Goal: Find specific page/section: Find specific page/section

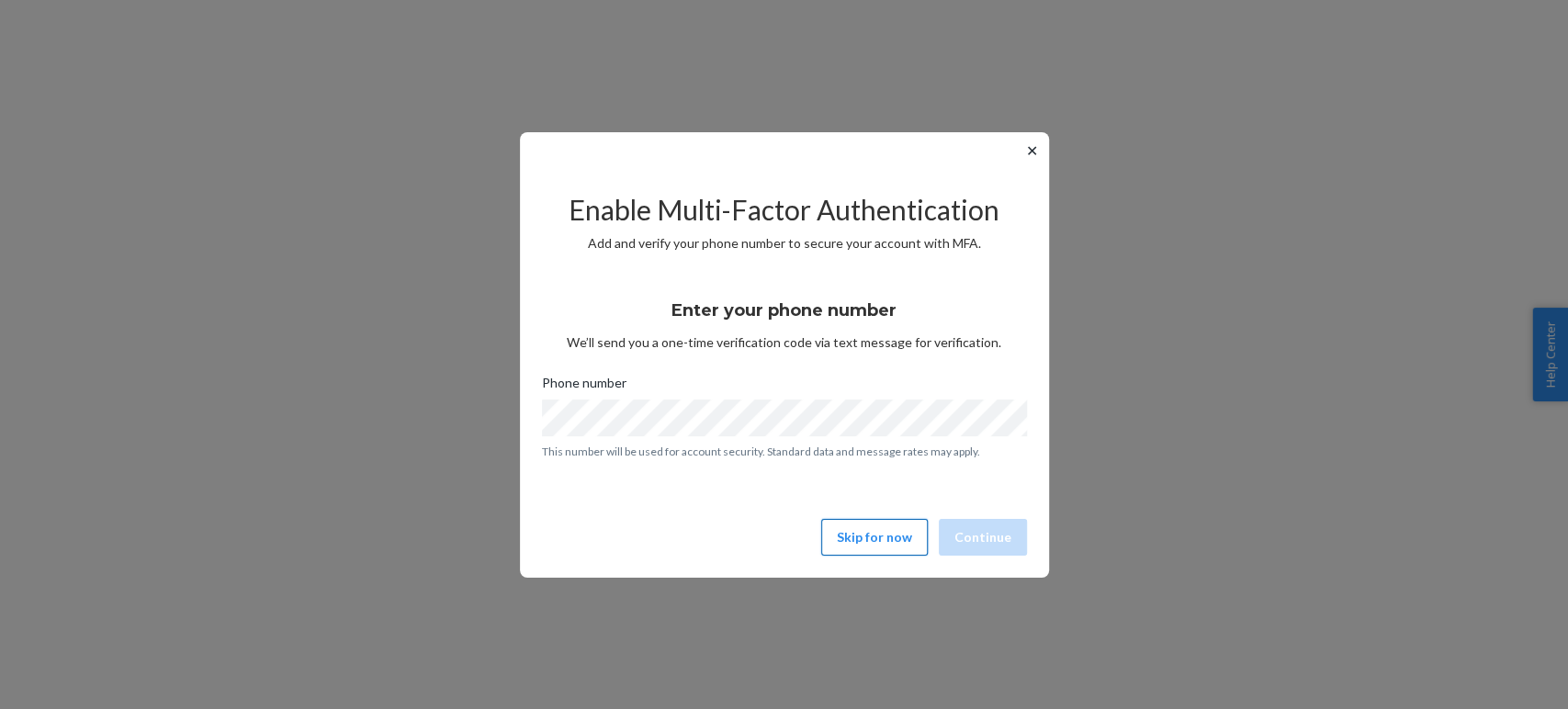
click at [898, 547] on button "Skip for now" at bounding box center [874, 537] width 106 height 37
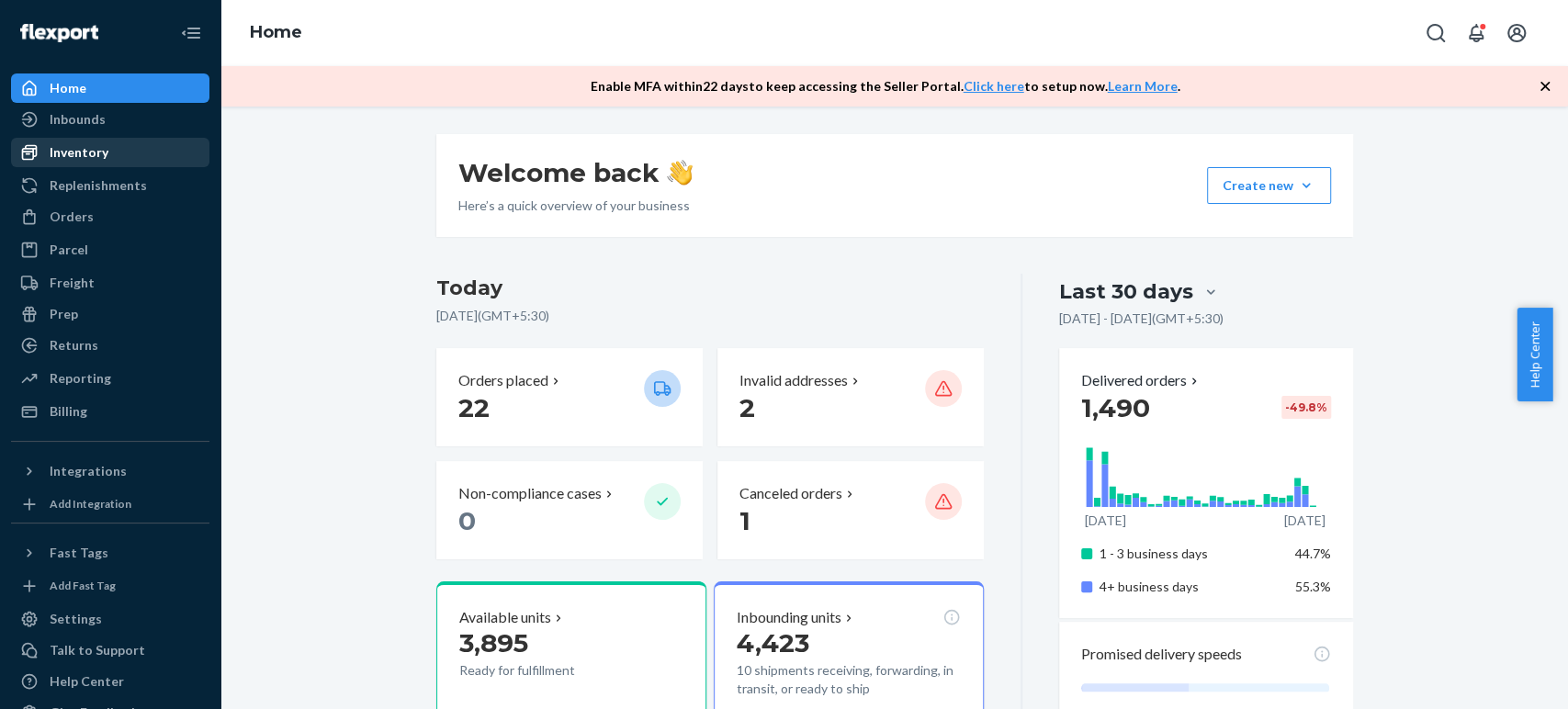
drag, startPoint x: 110, startPoint y: 126, endPoint x: 97, endPoint y: 155, distance: 31.8
click at [110, 126] on div "Inbounds" at bounding box center [110, 119] width 195 height 26
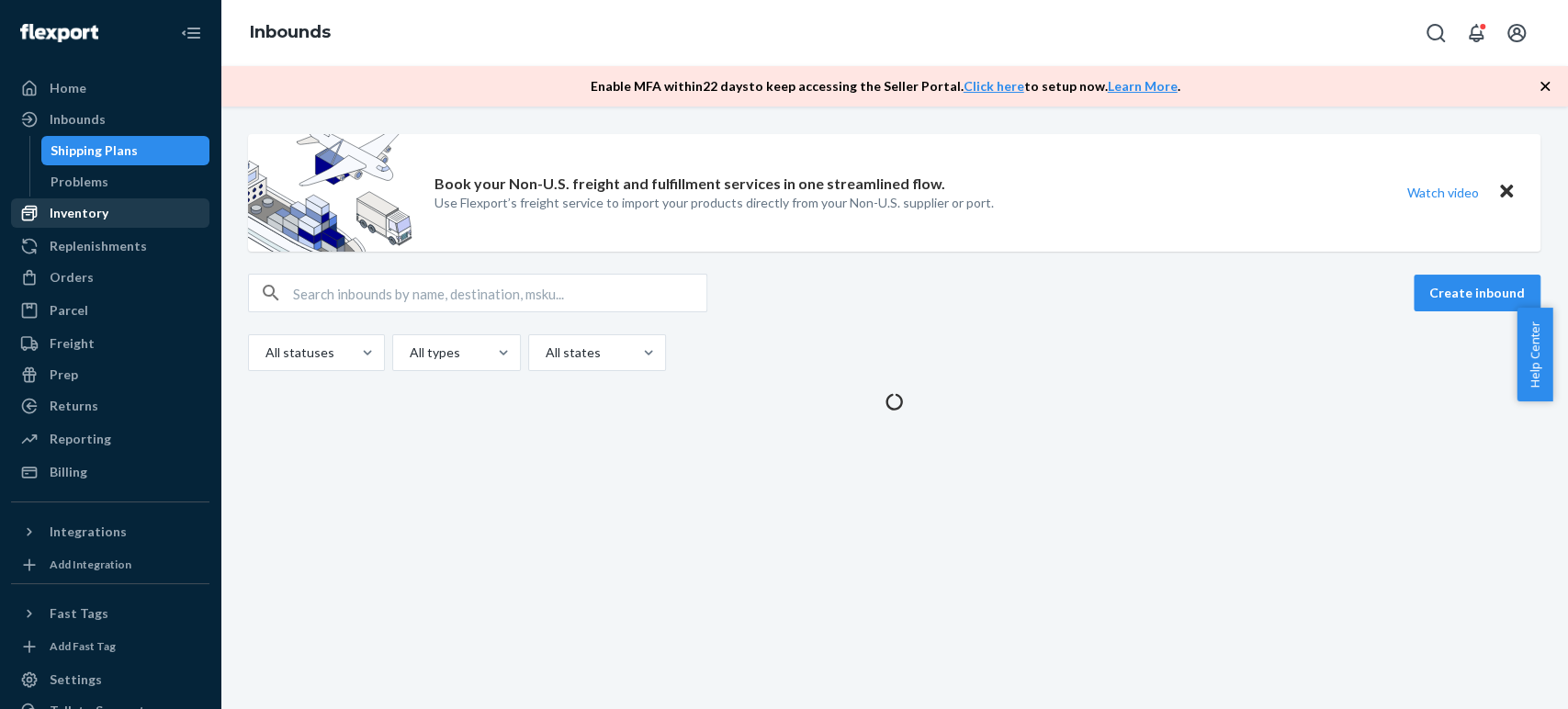
click at [89, 211] on div "Inventory" at bounding box center [79, 213] width 59 height 18
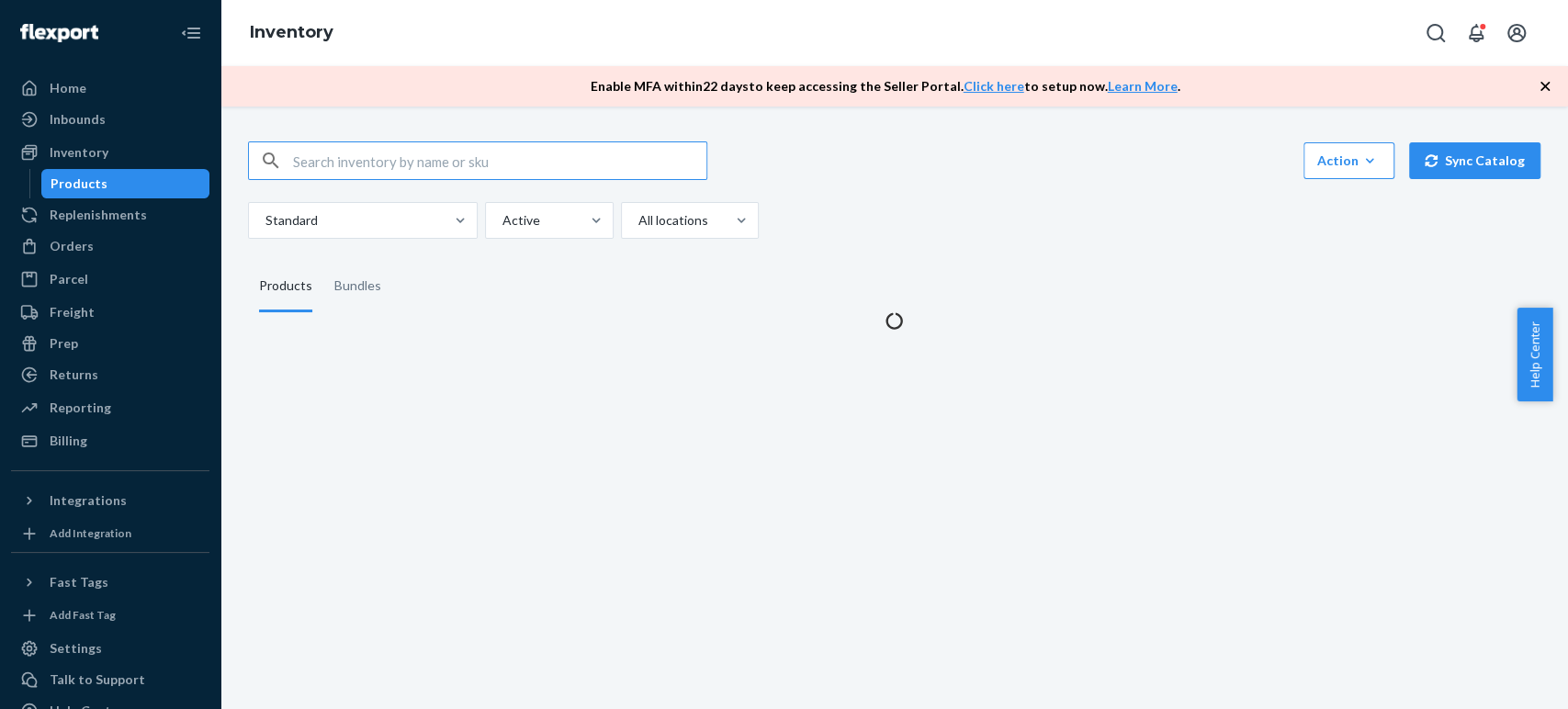
click at [344, 167] on input "text" at bounding box center [500, 161] width 413 height 37
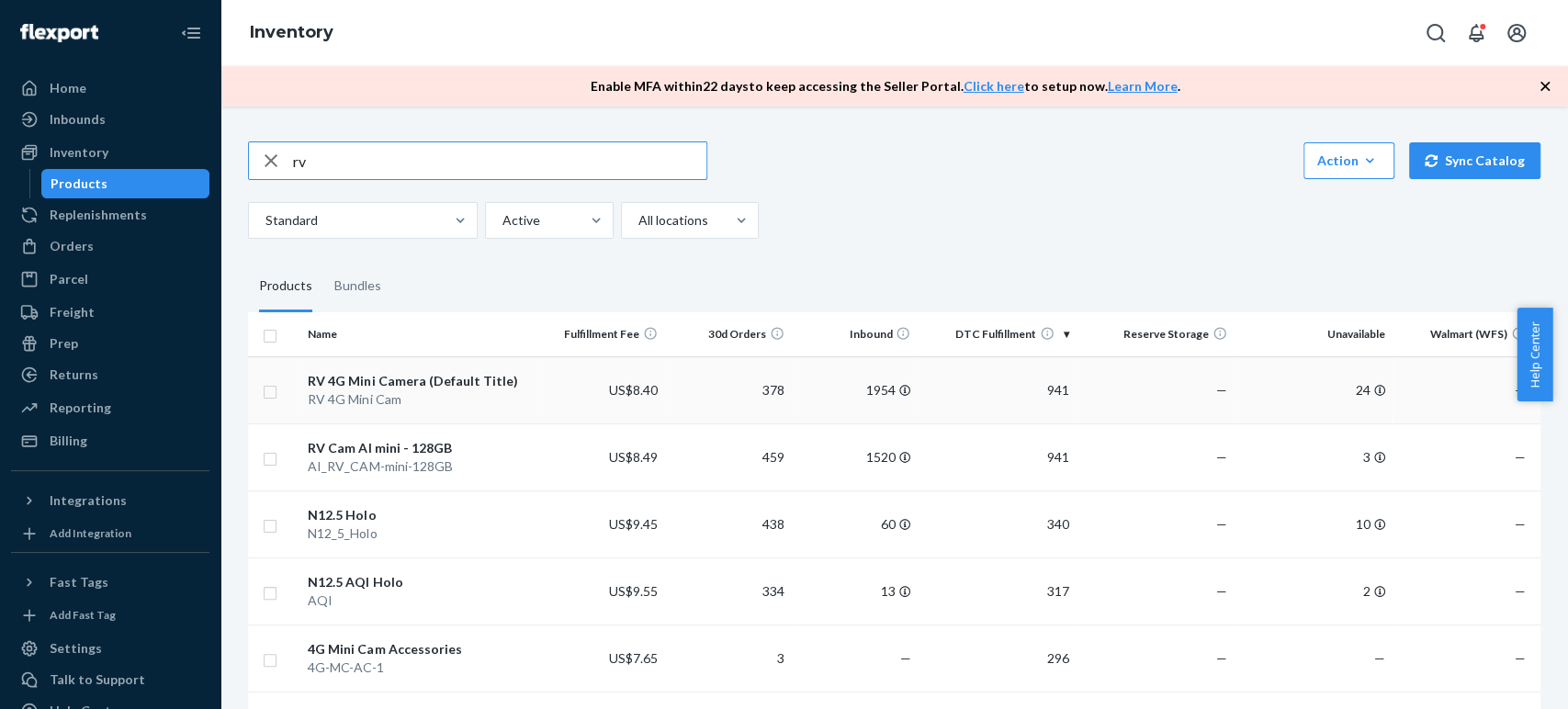
type input "rv"
click at [377, 388] on div "RV 4G Mini Camera (Default Title)" at bounding box center [418, 381] width 222 height 18
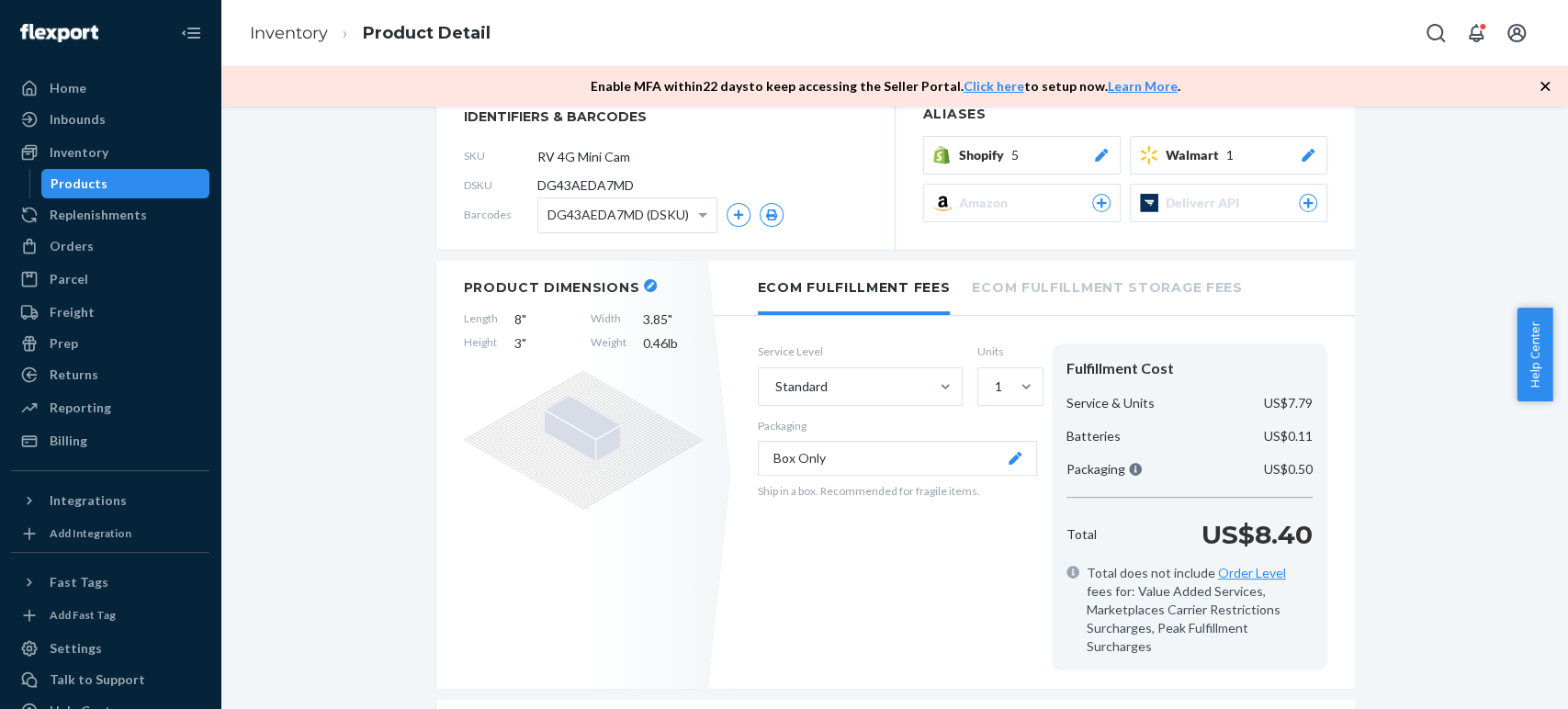
scroll to position [306, 0]
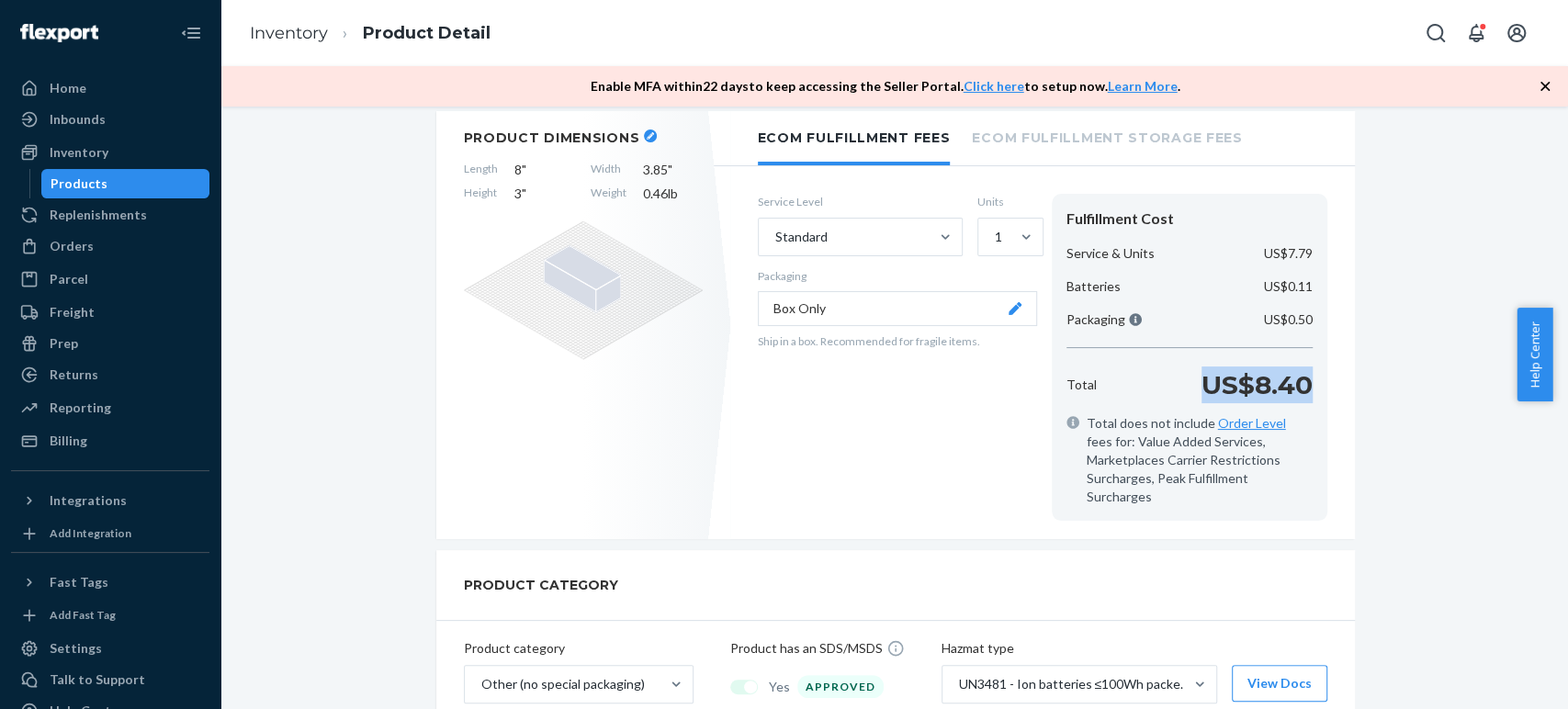
drag, startPoint x: 1172, startPoint y: 380, endPoint x: 1302, endPoint y: 380, distance: 130.0
click at [1303, 380] on div "Total US$8.40" at bounding box center [1190, 385] width 261 height 37
click at [995, 236] on div "1" at bounding box center [999, 237] width 7 height 18
click at [993, 236] on input "1" at bounding box center [994, 237] width 2 height 18
click at [987, 326] on div "2" at bounding box center [1011, 318] width 59 height 37
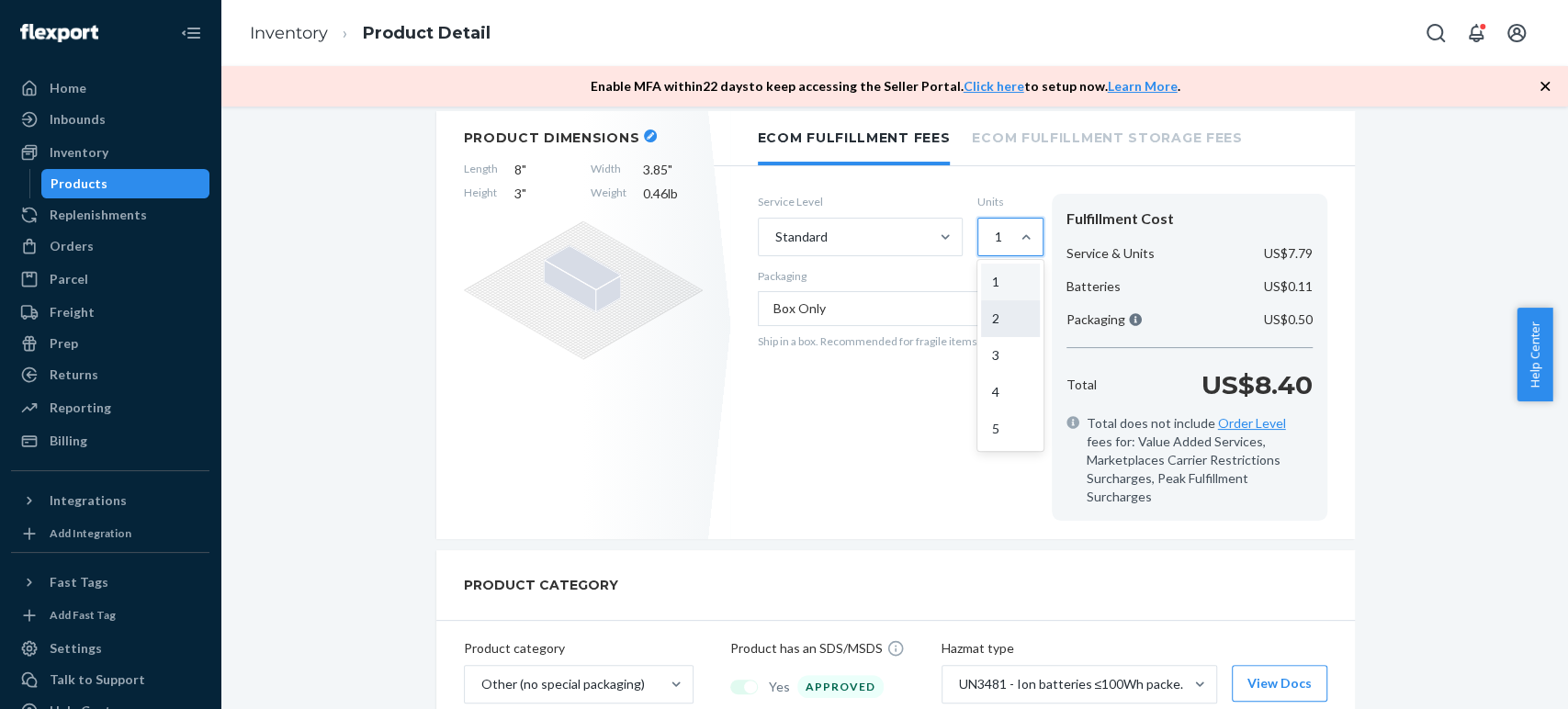
click at [993, 246] on input "option 2 focused, 2 of 5. 5 results available. Use Up and Down to choose option…" at bounding box center [994, 237] width 2 height 18
click at [1010, 241] on div at bounding box center [1026, 237] width 33 height 18
click at [995, 241] on input "2" at bounding box center [994, 237] width 2 height 18
click at [1014, 354] on div "3" at bounding box center [1011, 355] width 59 height 37
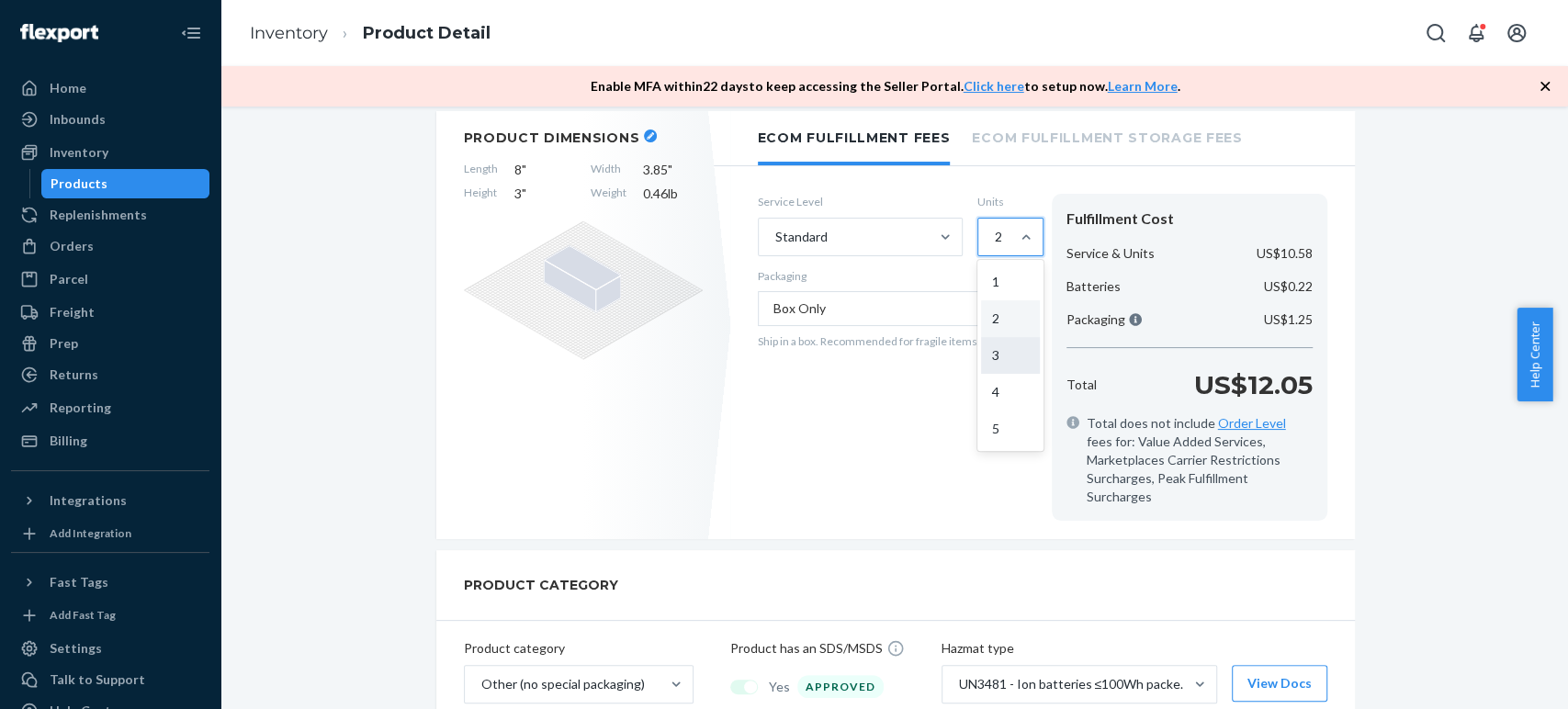
click at [995, 246] on input "option 2, selected. option 3 focused, 3 of 5. 5 results available. Use Up and D…" at bounding box center [994, 237] width 2 height 18
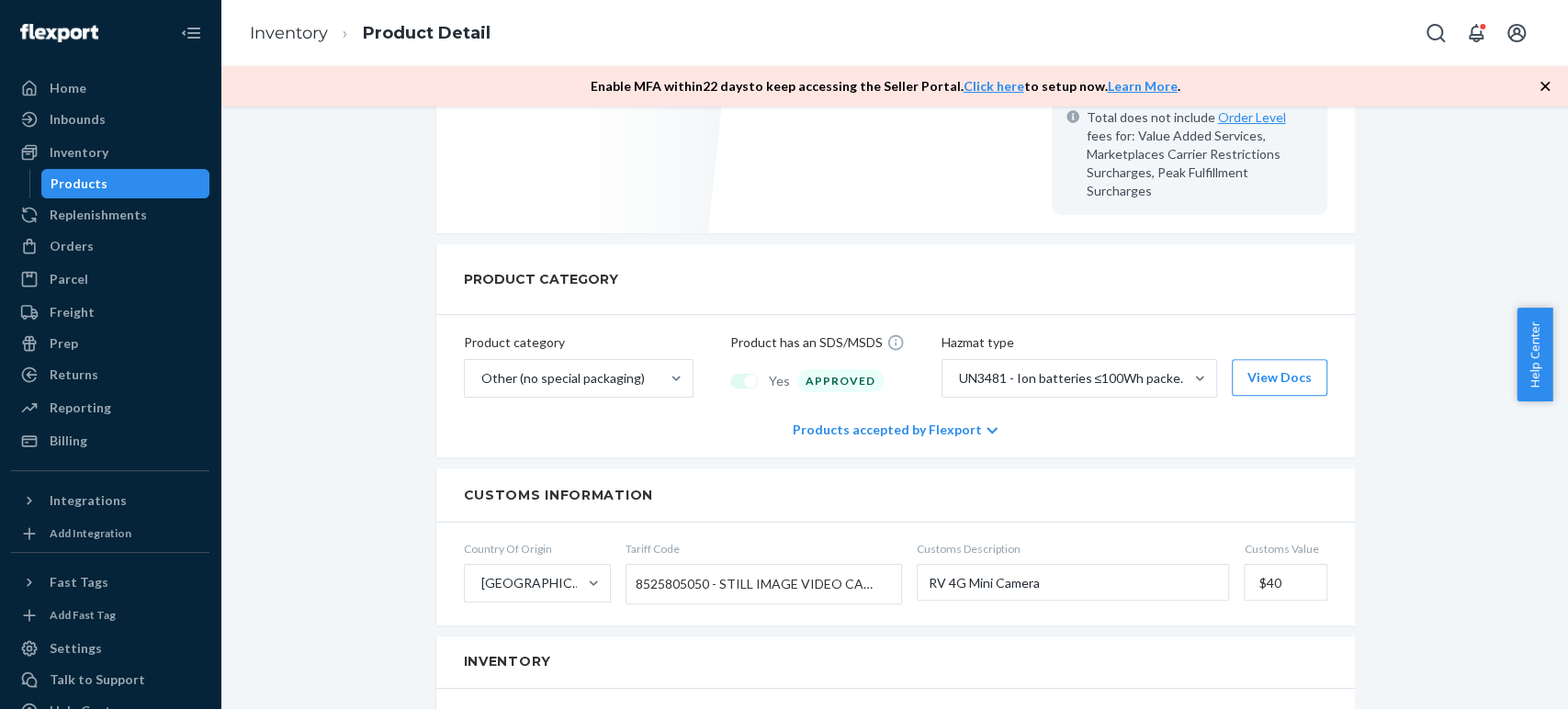
scroll to position [102, 0]
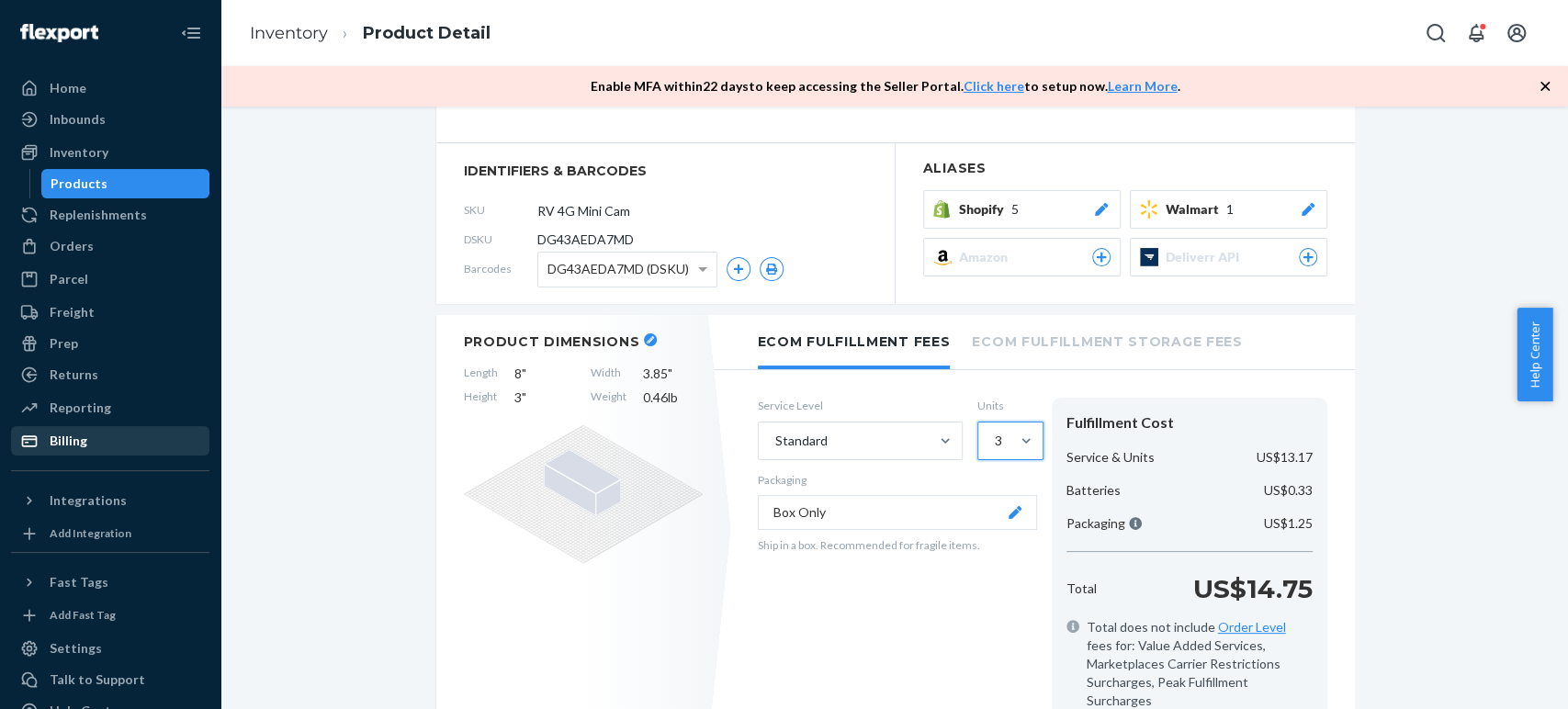
click at [66, 447] on div "Billing" at bounding box center [68, 441] width 38 height 18
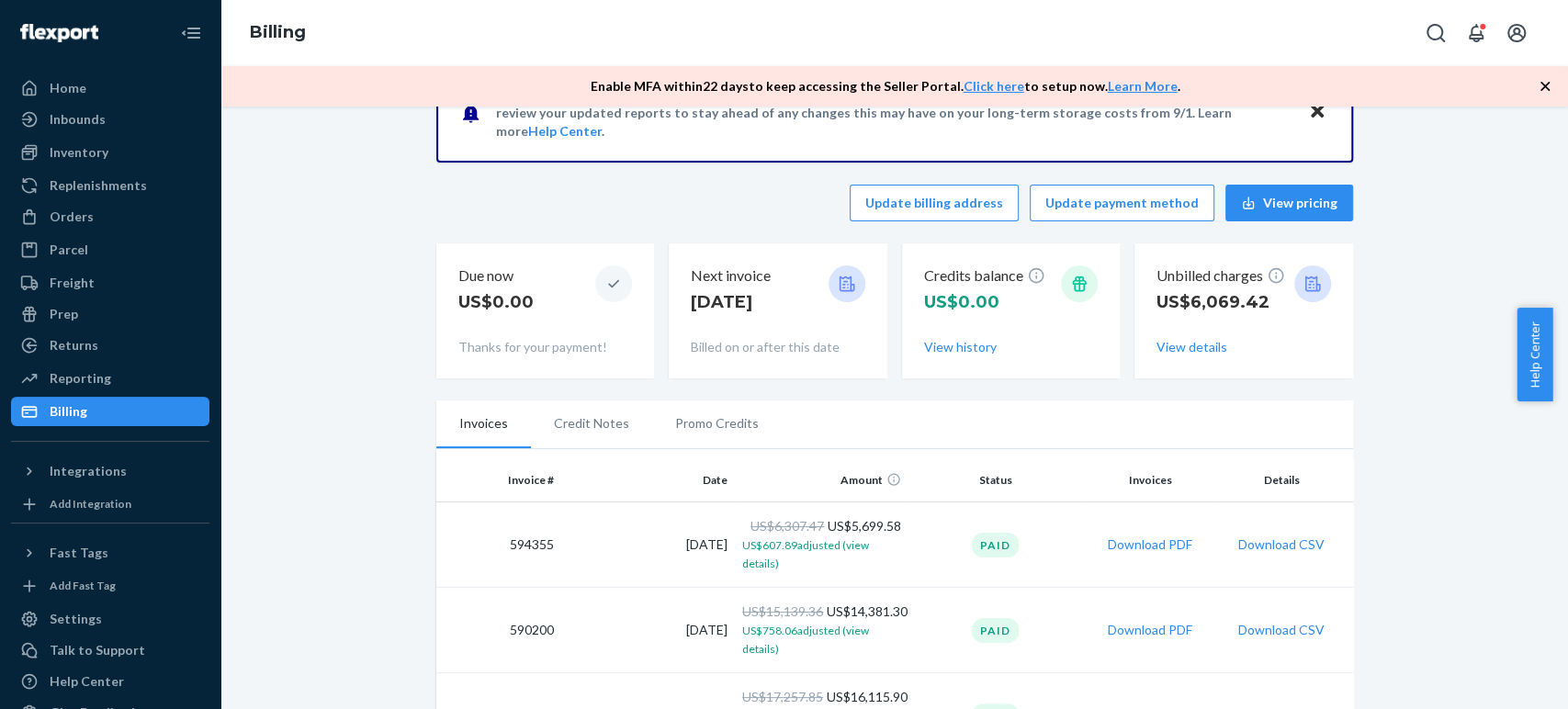
scroll to position [102, 0]
